Goal: Task Accomplishment & Management: Use online tool/utility

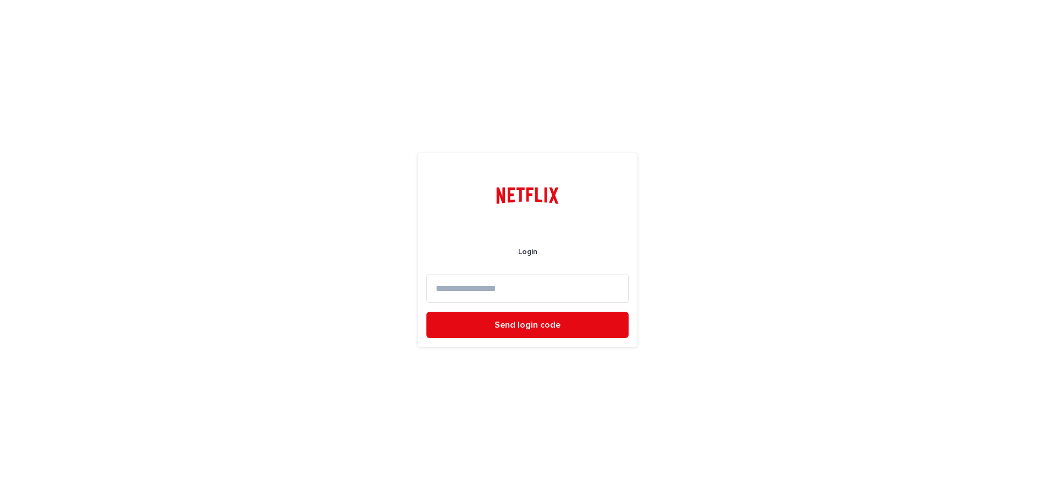
click at [553, 294] on input at bounding box center [527, 288] width 202 height 29
type input "*"
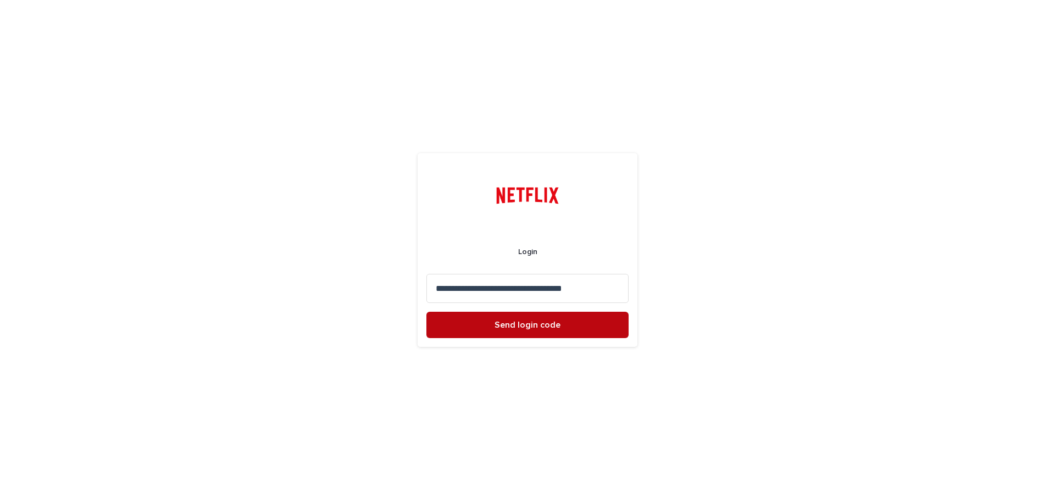
type input "**********"
click at [511, 329] on span "Send login code" at bounding box center [527, 325] width 66 height 9
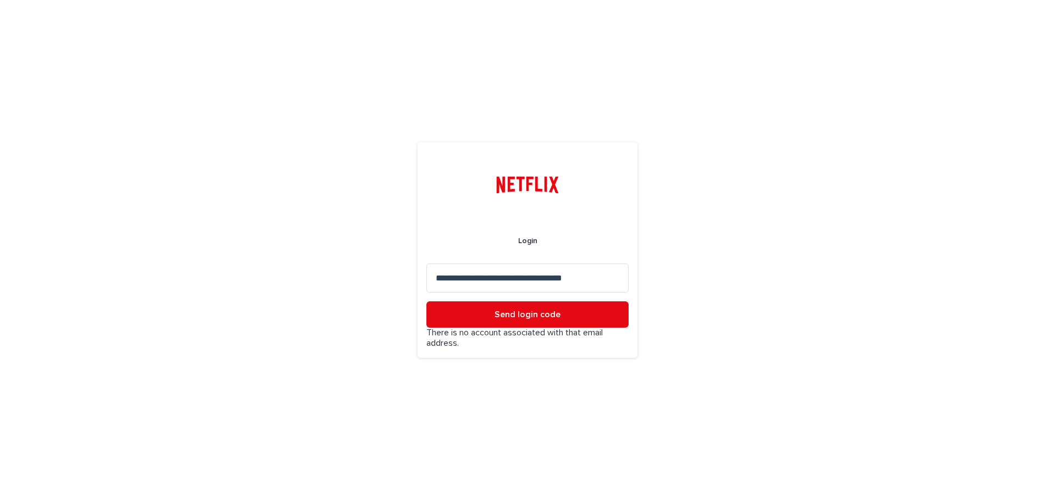
drag, startPoint x: 618, startPoint y: 276, endPoint x: 282, endPoint y: 265, distance: 336.4
click at [282, 265] on div "**********" at bounding box center [527, 250] width 1055 height 500
type input "**********"
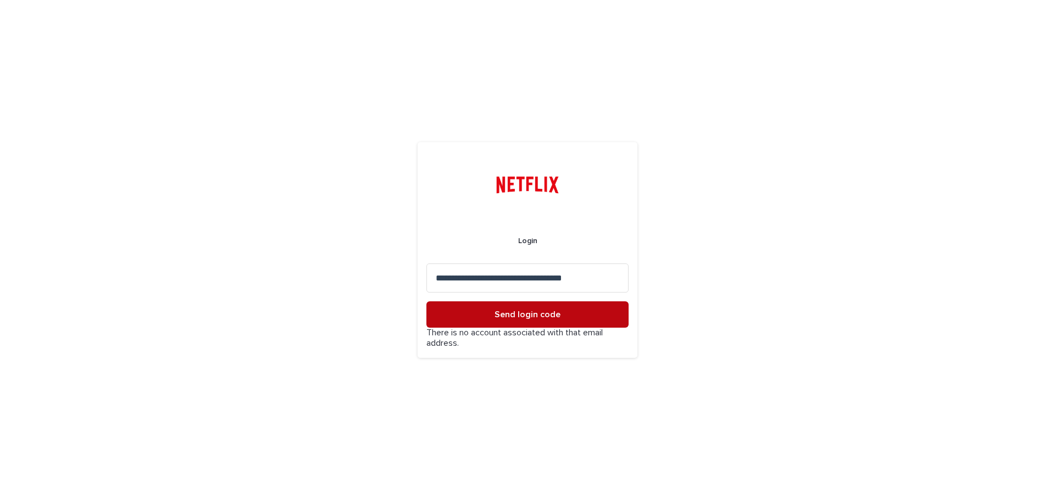
click at [509, 313] on span "Send login code" at bounding box center [527, 314] width 66 height 9
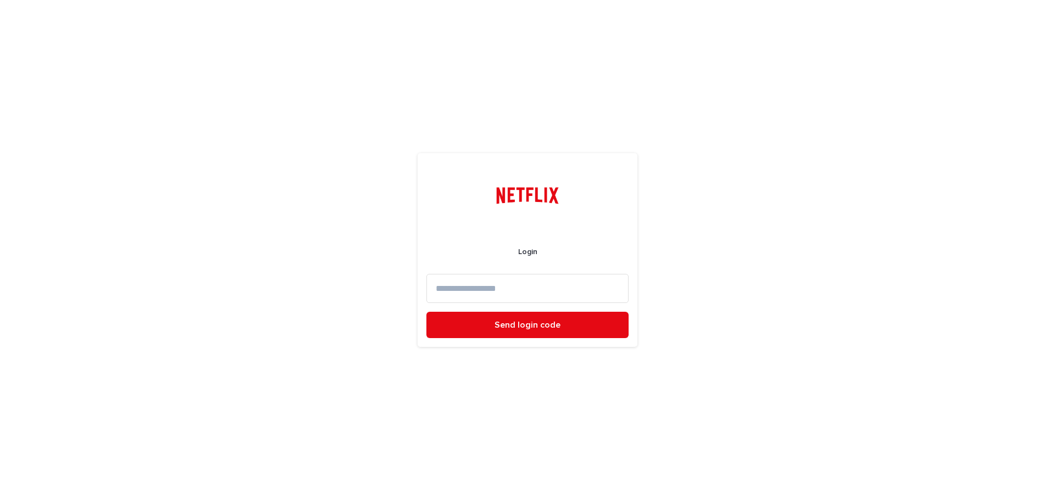
click at [580, 291] on input at bounding box center [527, 288] width 202 height 29
paste input "**********"
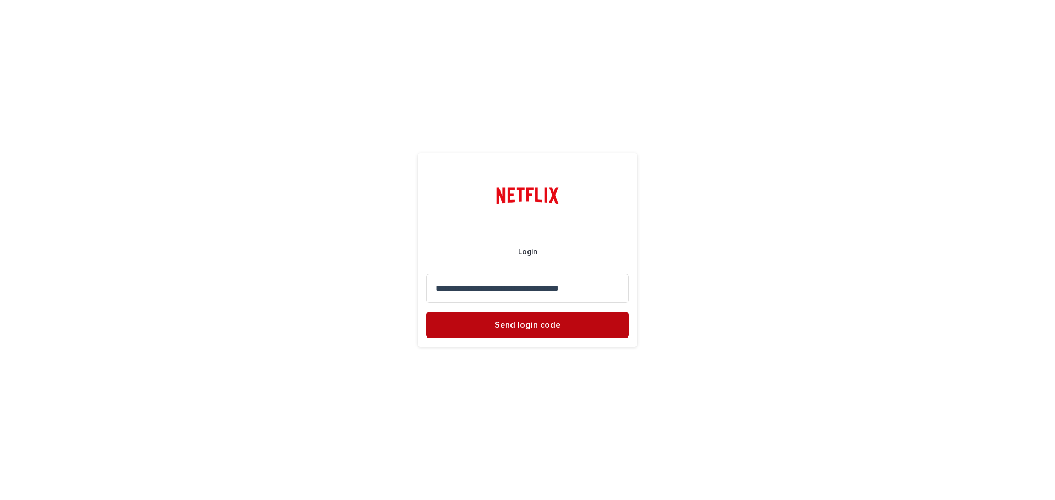
type input "**********"
click at [560, 325] on button "Send login code" at bounding box center [527, 325] width 202 height 26
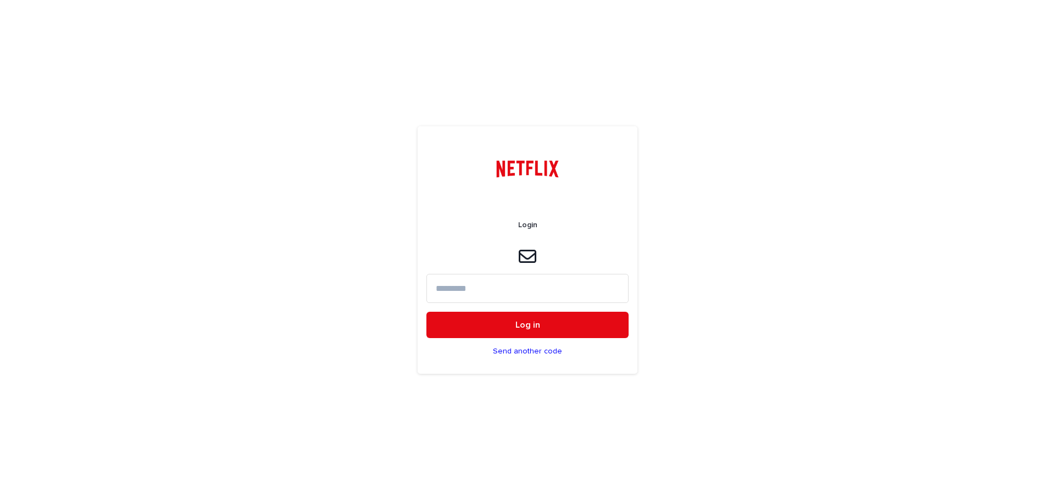
click at [529, 283] on input at bounding box center [527, 288] width 202 height 29
type input "******"
click at [576, 327] on button "Log in" at bounding box center [527, 325] width 202 height 26
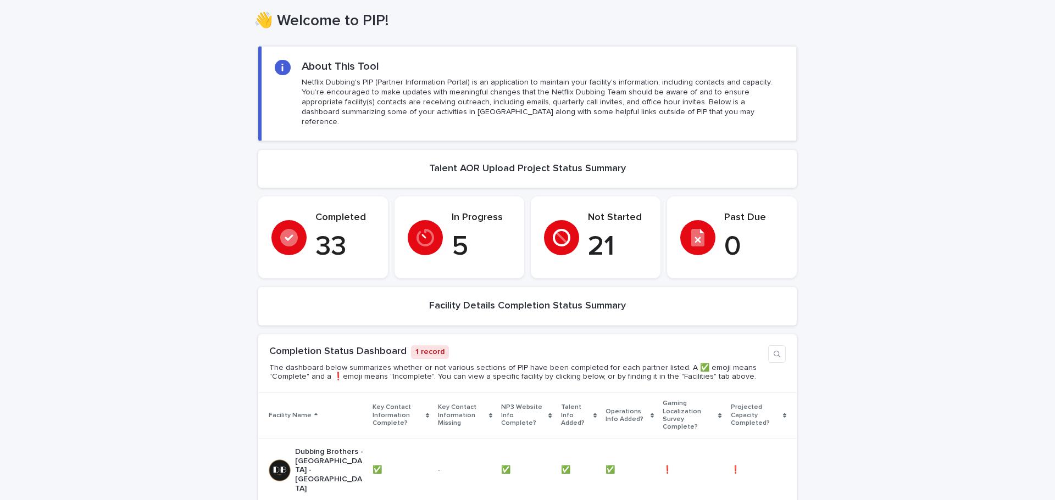
scroll to position [55, 0]
drag, startPoint x: 443, startPoint y: 344, endPoint x: 423, endPoint y: 344, distance: 20.3
click at [434, 347] on div "Completion Status Dashboard 1 record" at bounding box center [516, 354] width 494 height 14
drag, startPoint x: 376, startPoint y: 338, endPoint x: 357, endPoint y: 336, distance: 18.8
click at [358, 347] on div "Completion Status Dashboard 1 record" at bounding box center [516, 354] width 494 height 14
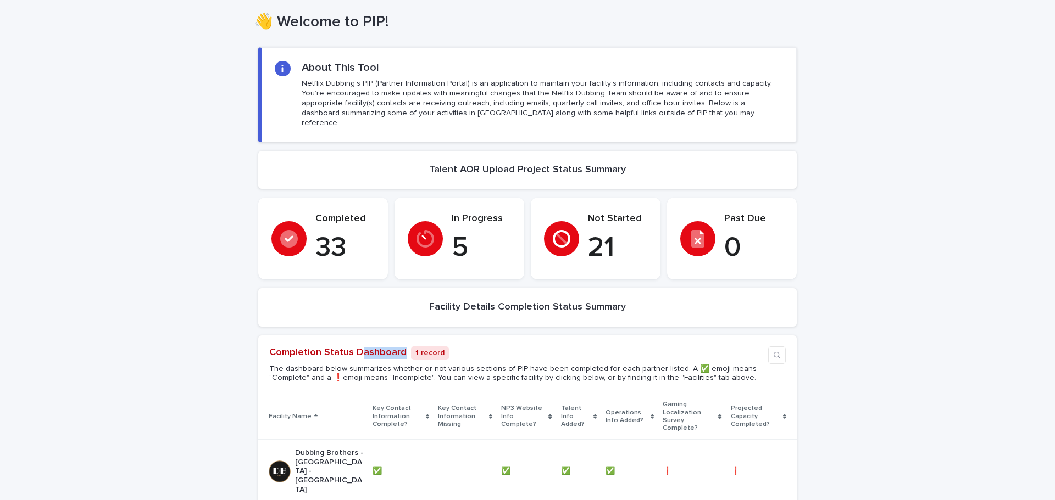
click at [335, 348] on link "Completion Status Dashboard" at bounding box center [337, 353] width 137 height 10
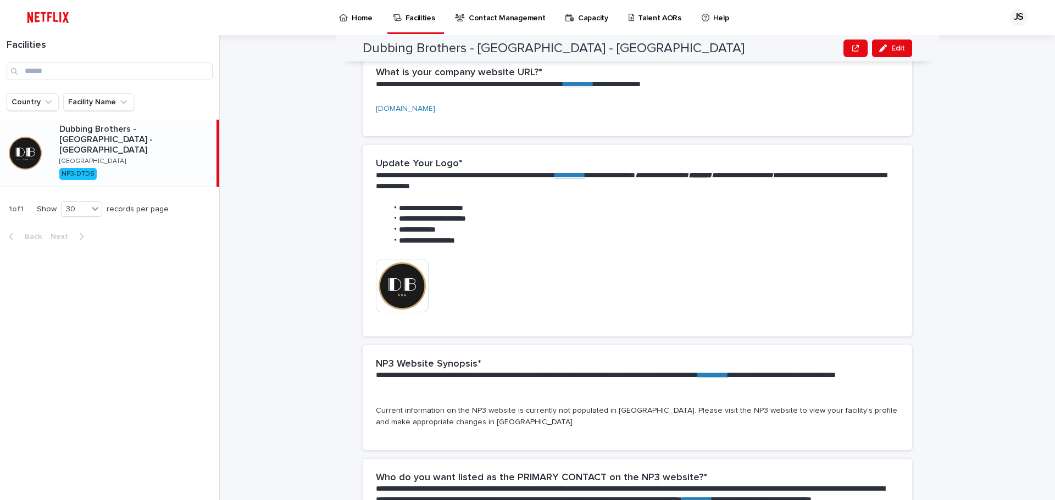
scroll to position [415, 0]
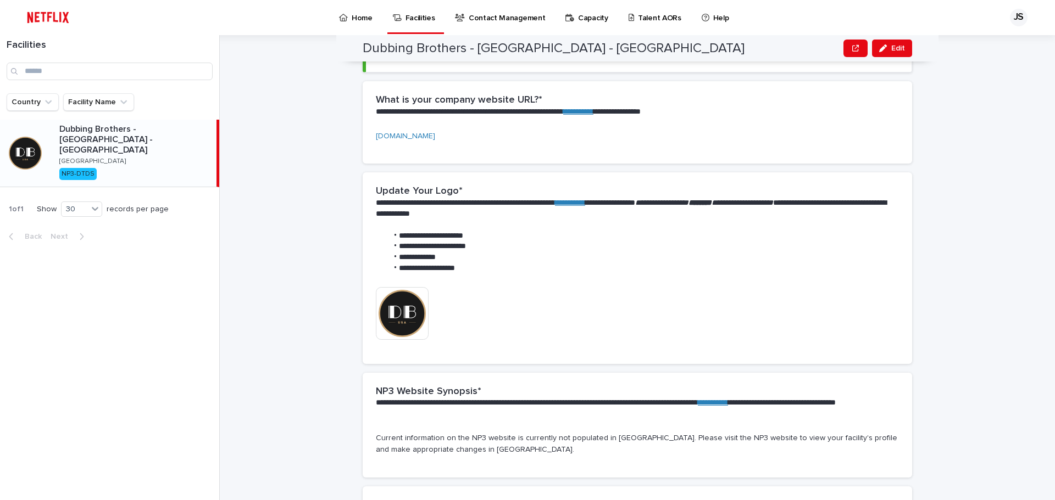
click at [664, 17] on p "Talent AORs" at bounding box center [659, 11] width 43 height 23
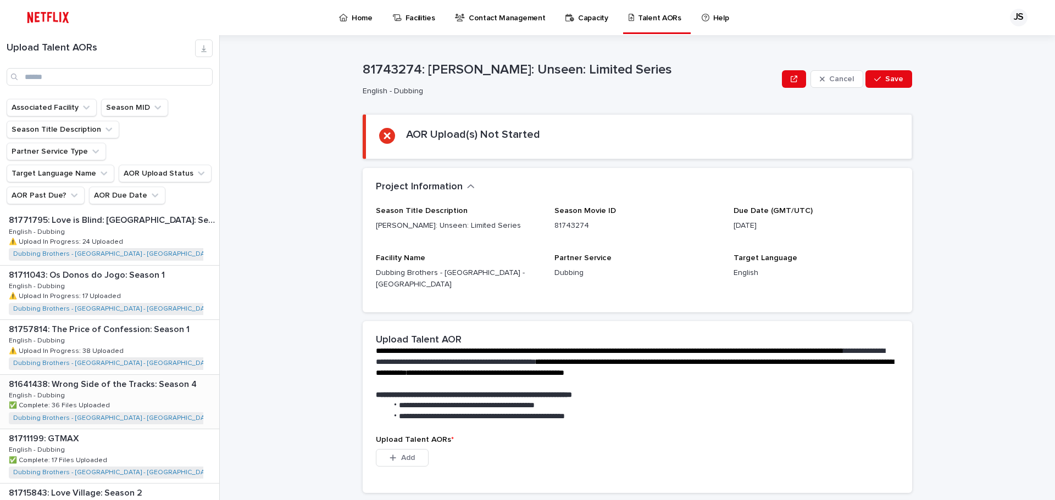
scroll to position [1255, 0]
click at [158, 269] on div "81711043: Os Donos do Jogo: Season 1 81711043: Os Donos do Jogo: Season 1 Engli…" at bounding box center [109, 296] width 219 height 54
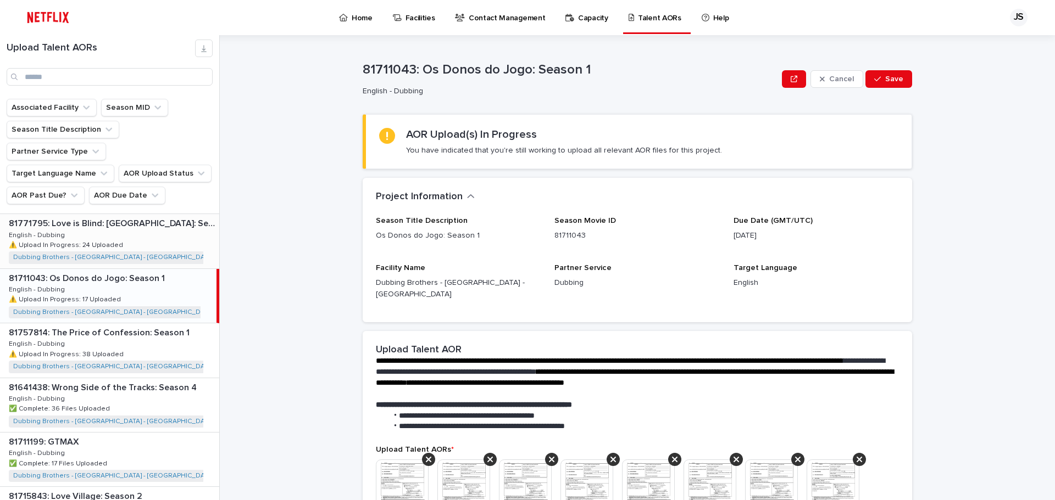
drag, startPoint x: 131, startPoint y: 221, endPoint x: 93, endPoint y: 194, distance: 46.9
click at [131, 221] on div "81771795: Love is Blind: France: Season 1 81771795: Love is Blind: France: Seas…" at bounding box center [109, 241] width 219 height 54
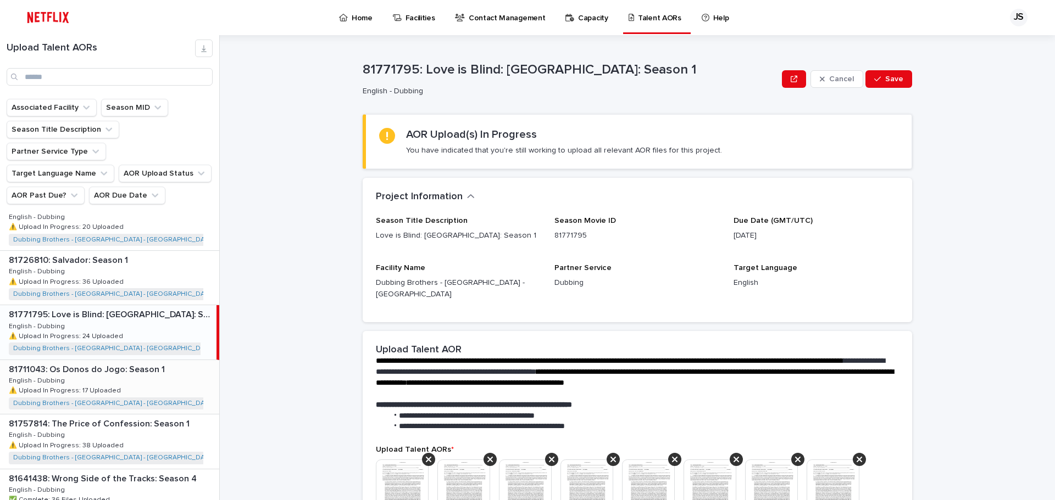
scroll to position [1145, 0]
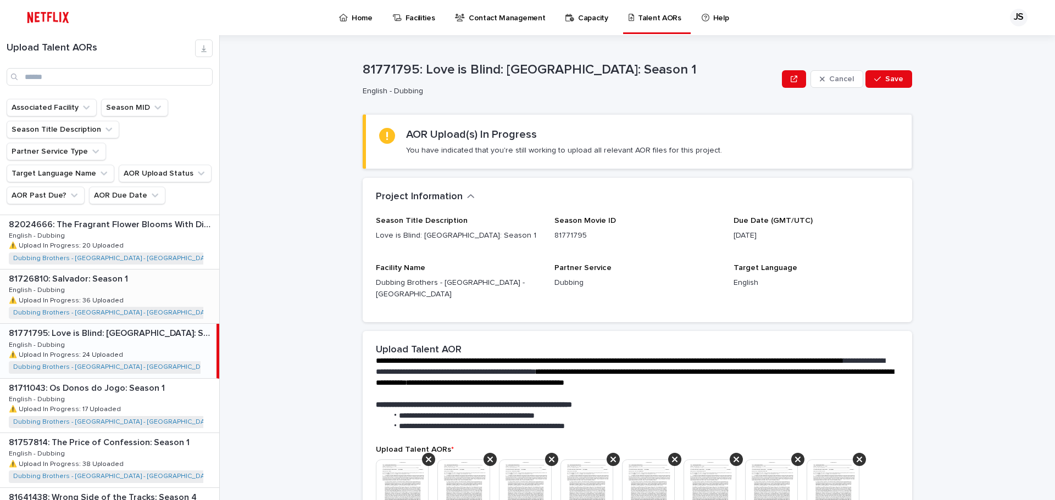
click at [140, 270] on div "81726810: Salvador: Season 1 81726810: Salvador: Season 1 English - Dubbing Eng…" at bounding box center [109, 297] width 219 height 54
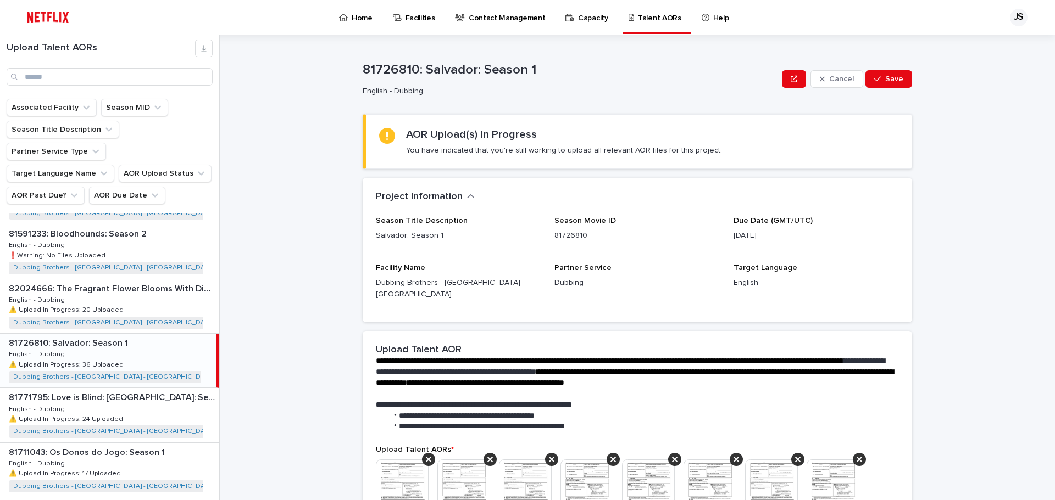
scroll to position [1035, 0]
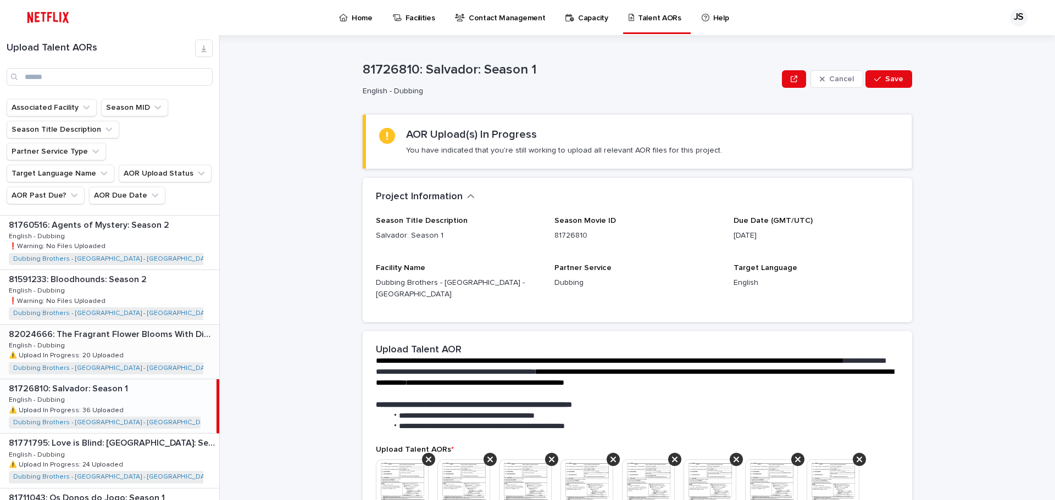
click at [138, 325] on div "82024666: The Fragrant Flower Blooms With Dignity: Season 1 82024666: The Fragr…" at bounding box center [109, 352] width 219 height 54
